Goal: Information Seeking & Learning: Find specific fact

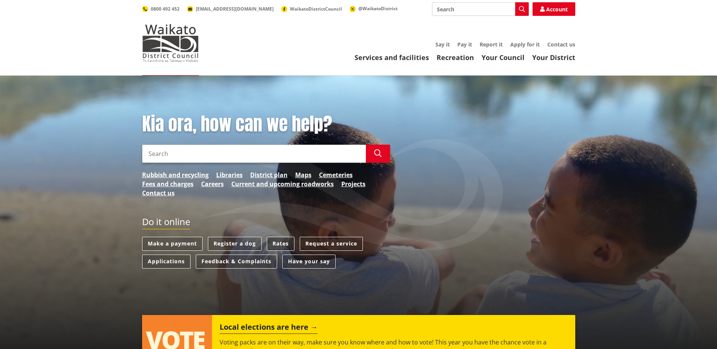
click at [282, 246] on link "Rates" at bounding box center [281, 244] width 28 height 14
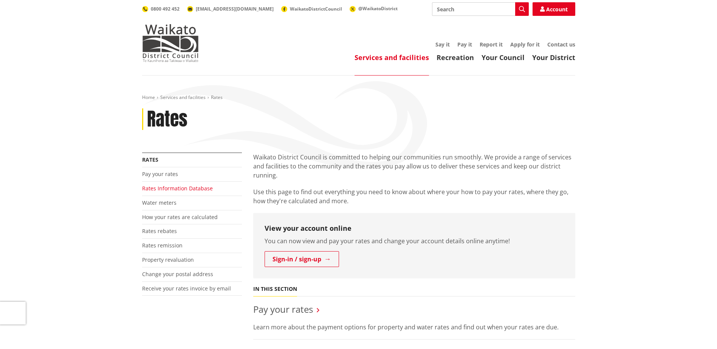
click at [157, 187] on link "Rates Information Database" at bounding box center [177, 188] width 71 height 7
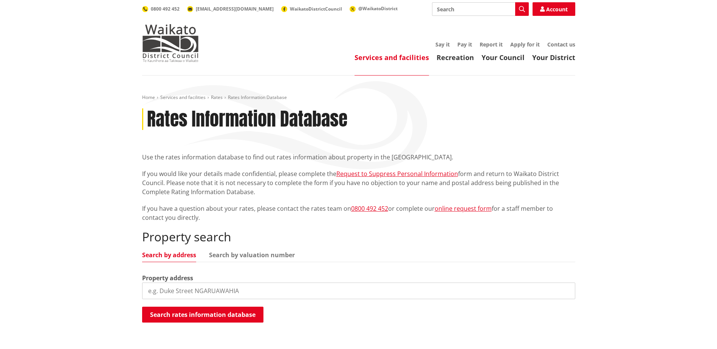
click at [198, 292] on input "search" at bounding box center [358, 291] width 433 height 17
type input "[STREET_ADDRESS]"
click at [207, 315] on button "Search rates information database" at bounding box center [202, 315] width 121 height 16
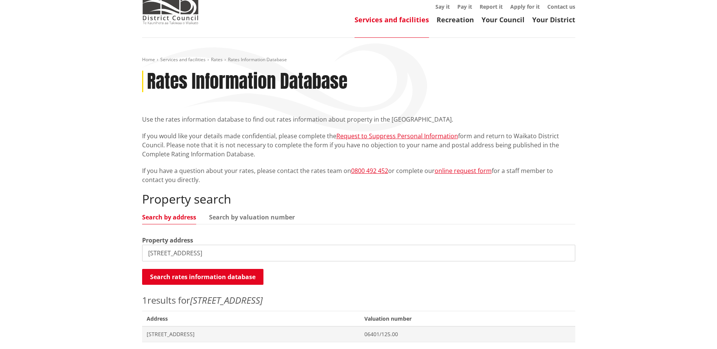
scroll to position [113, 0]
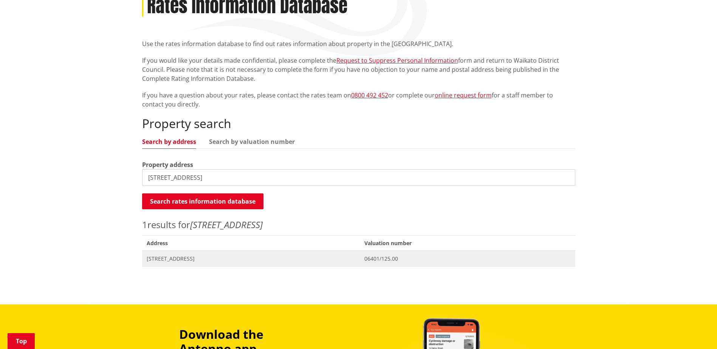
click at [179, 256] on span "[STREET_ADDRESS]" at bounding box center [251, 259] width 209 height 8
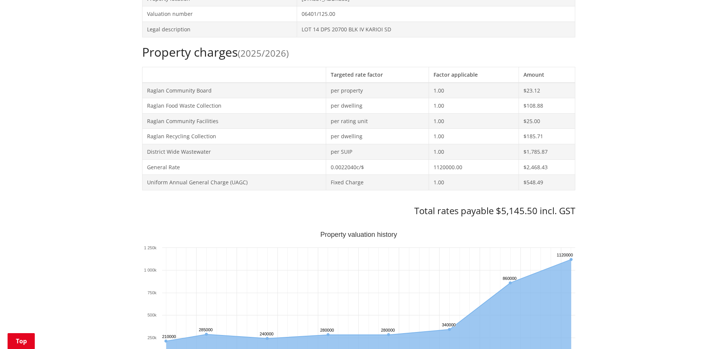
scroll to position [302, 0]
